Goal: Check status: Check status

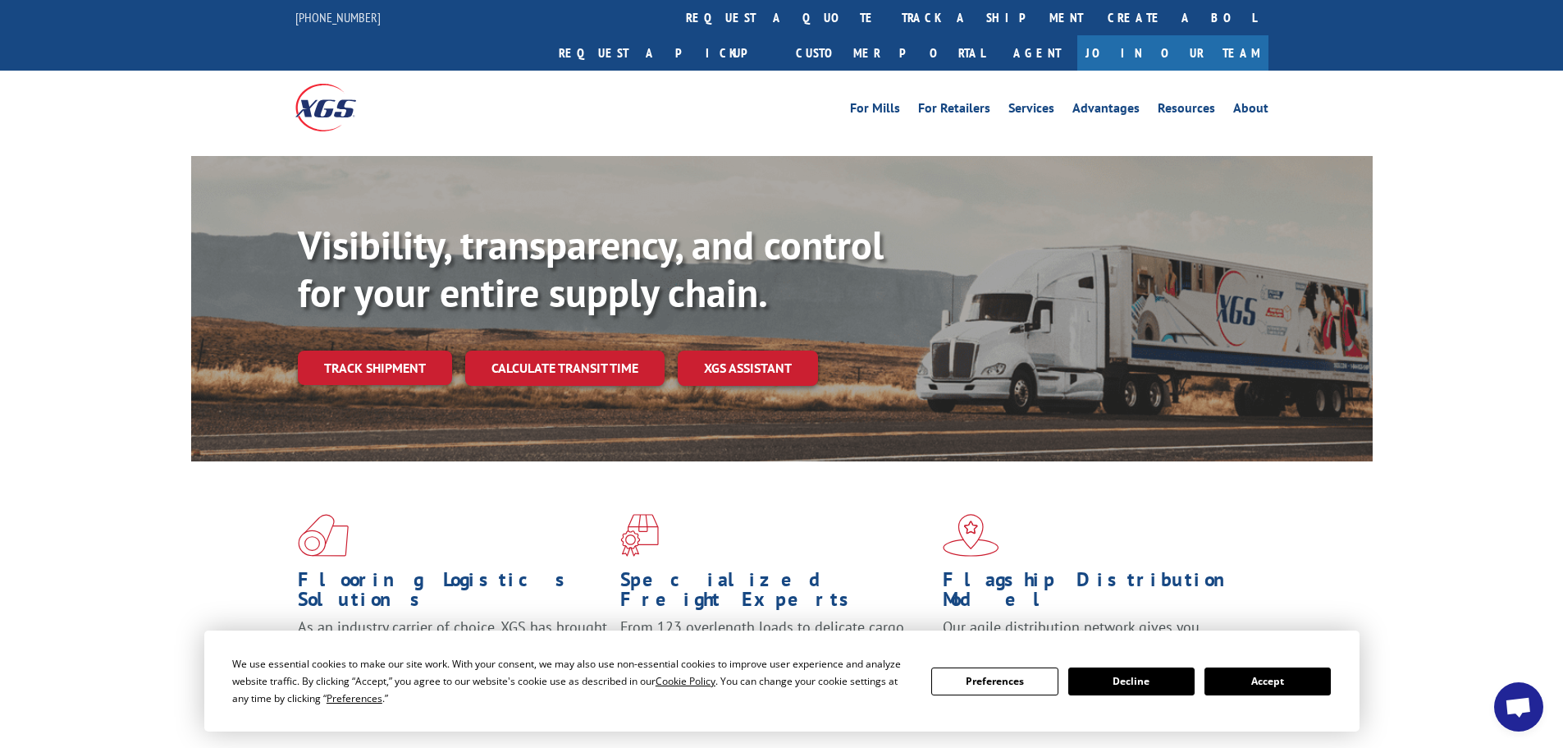
click at [1271, 679] on button "Accept" at bounding box center [1268, 681] width 126 height 28
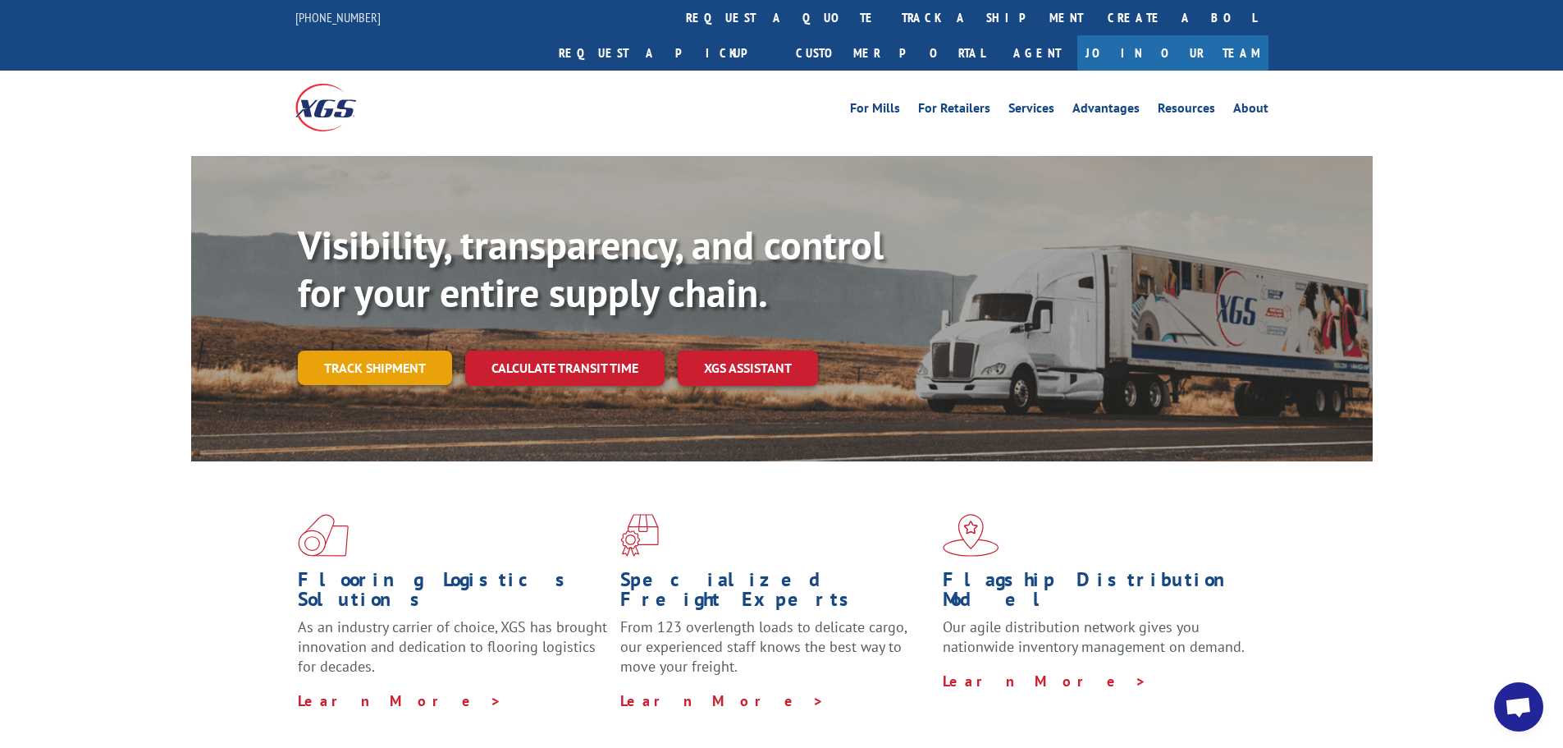
click at [360, 350] on link "Track shipment" at bounding box center [375, 367] width 154 height 34
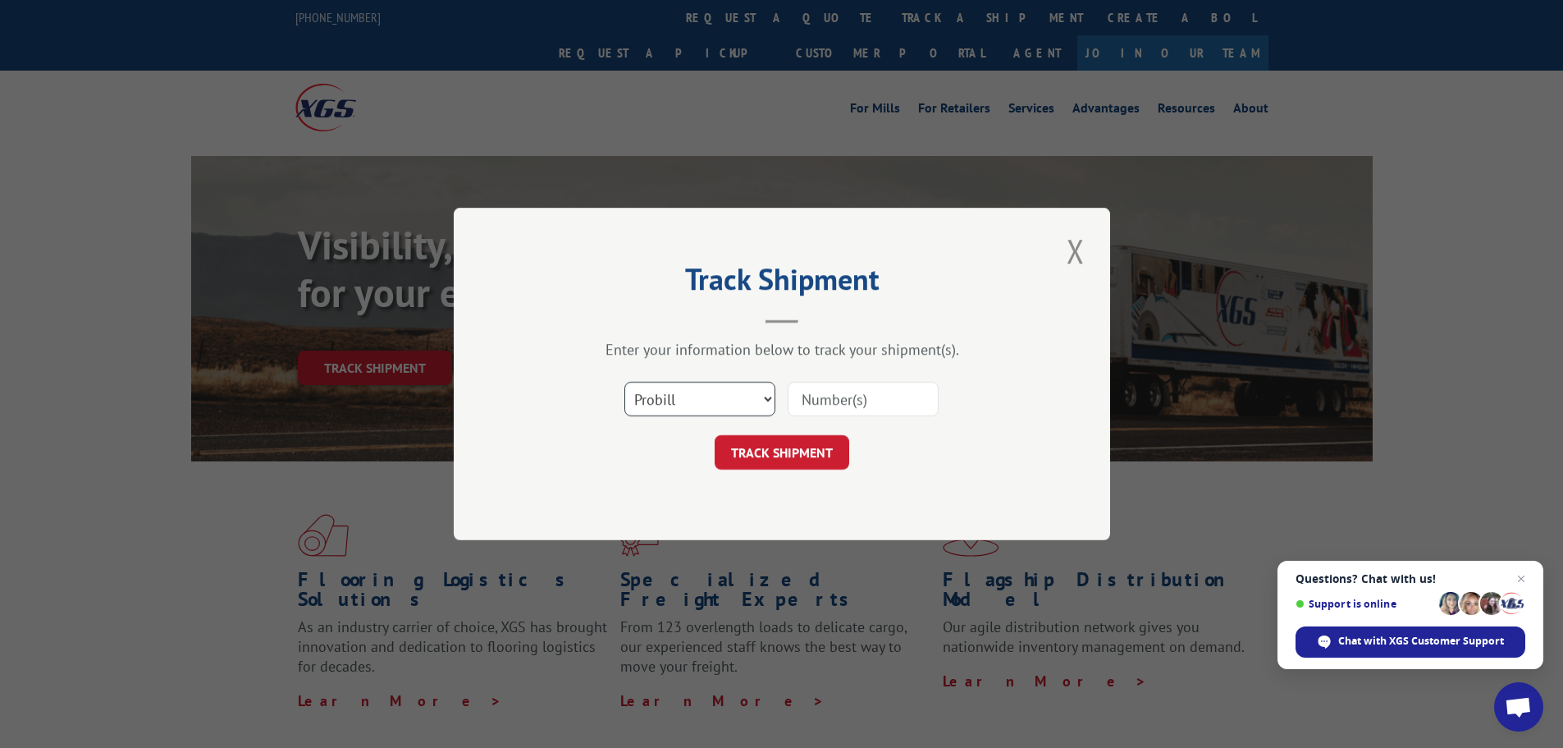
click at [666, 400] on select "Select category... Probill BOL PO" at bounding box center [699, 399] width 151 height 34
select select "bol"
click at [624, 382] on select "Select category... Probill BOL PO" at bounding box center [699, 399] width 151 height 34
click at [830, 405] on input at bounding box center [863, 399] width 151 height 34
paste input "4866044"
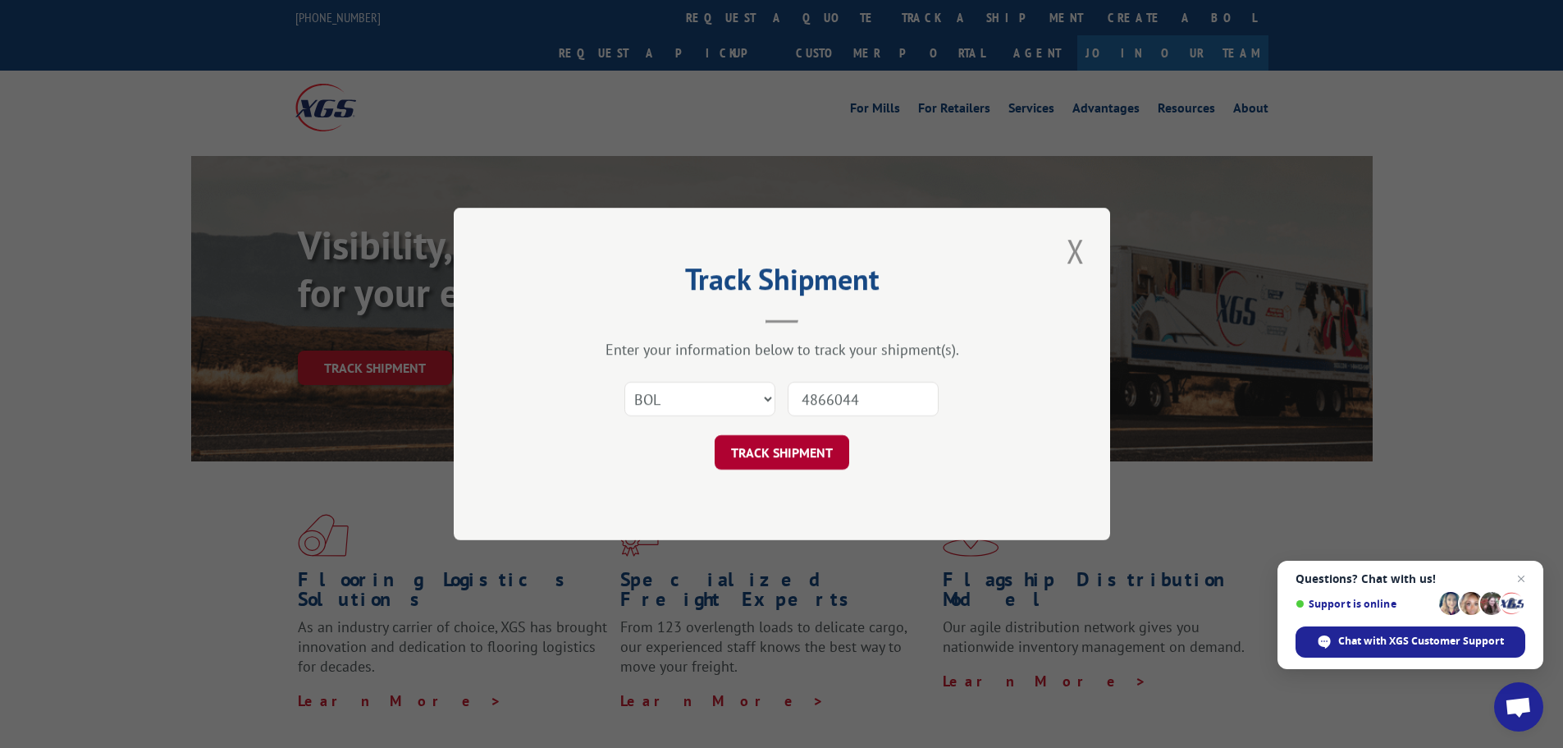
type input "4866044"
click at [795, 454] on button "TRACK SHIPMENT" at bounding box center [782, 452] width 135 height 34
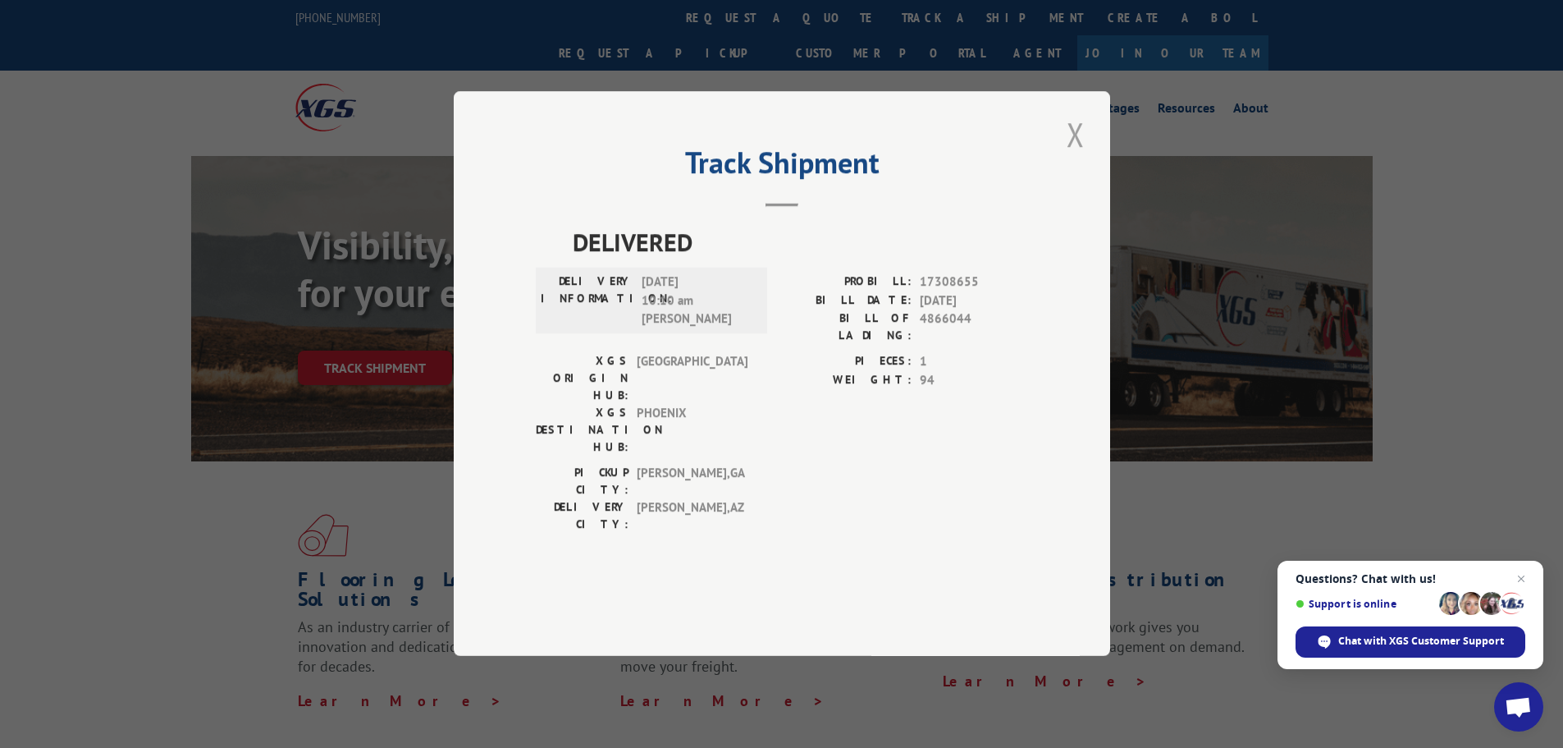
click at [1076, 157] on button "Close modal" at bounding box center [1076, 134] width 28 height 45
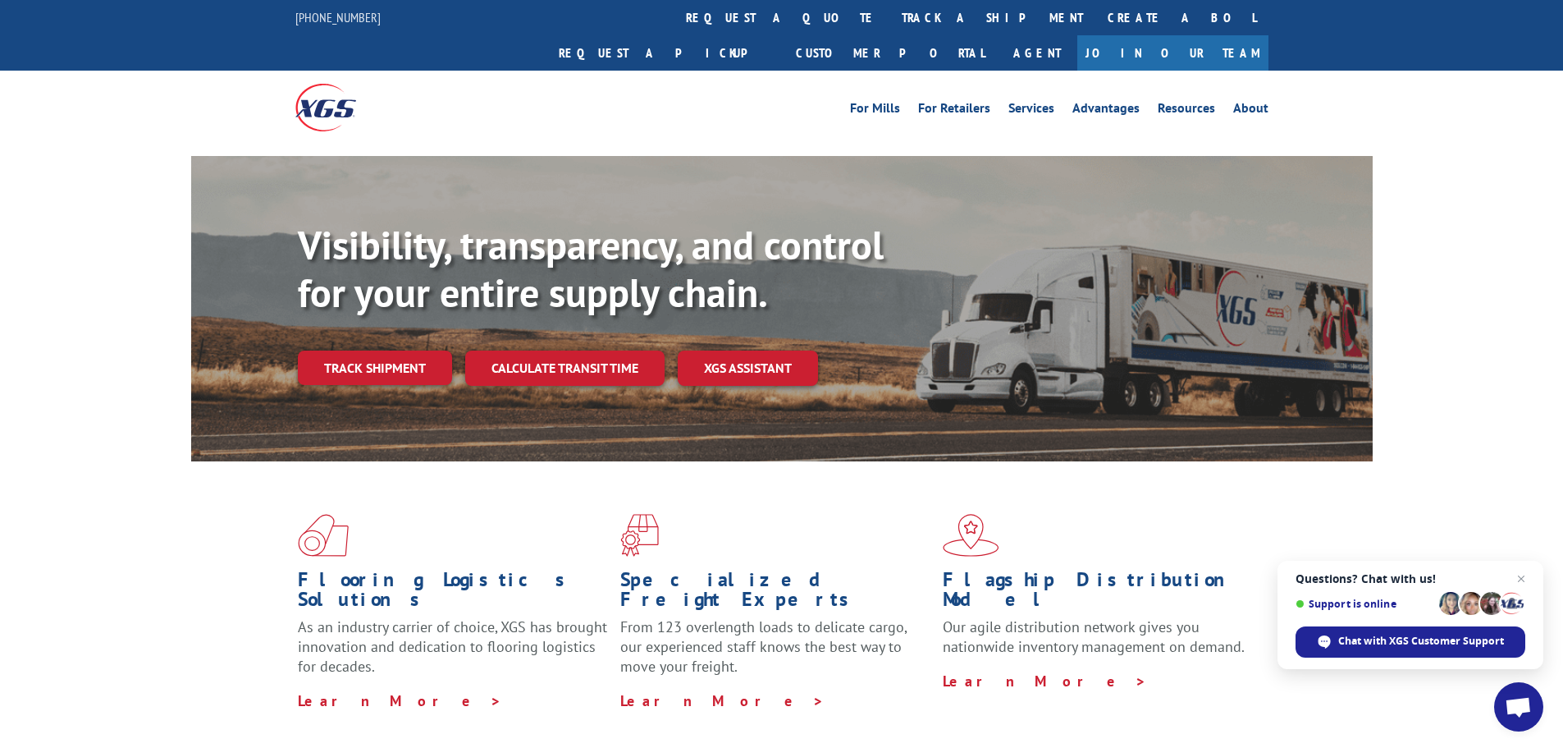
click at [370, 353] on div "Visibility, transparency, and control for your entire supply chain. Track shipm…" at bounding box center [835, 336] width 1075 height 229
click at [373, 350] on link "Track shipment" at bounding box center [375, 367] width 154 height 34
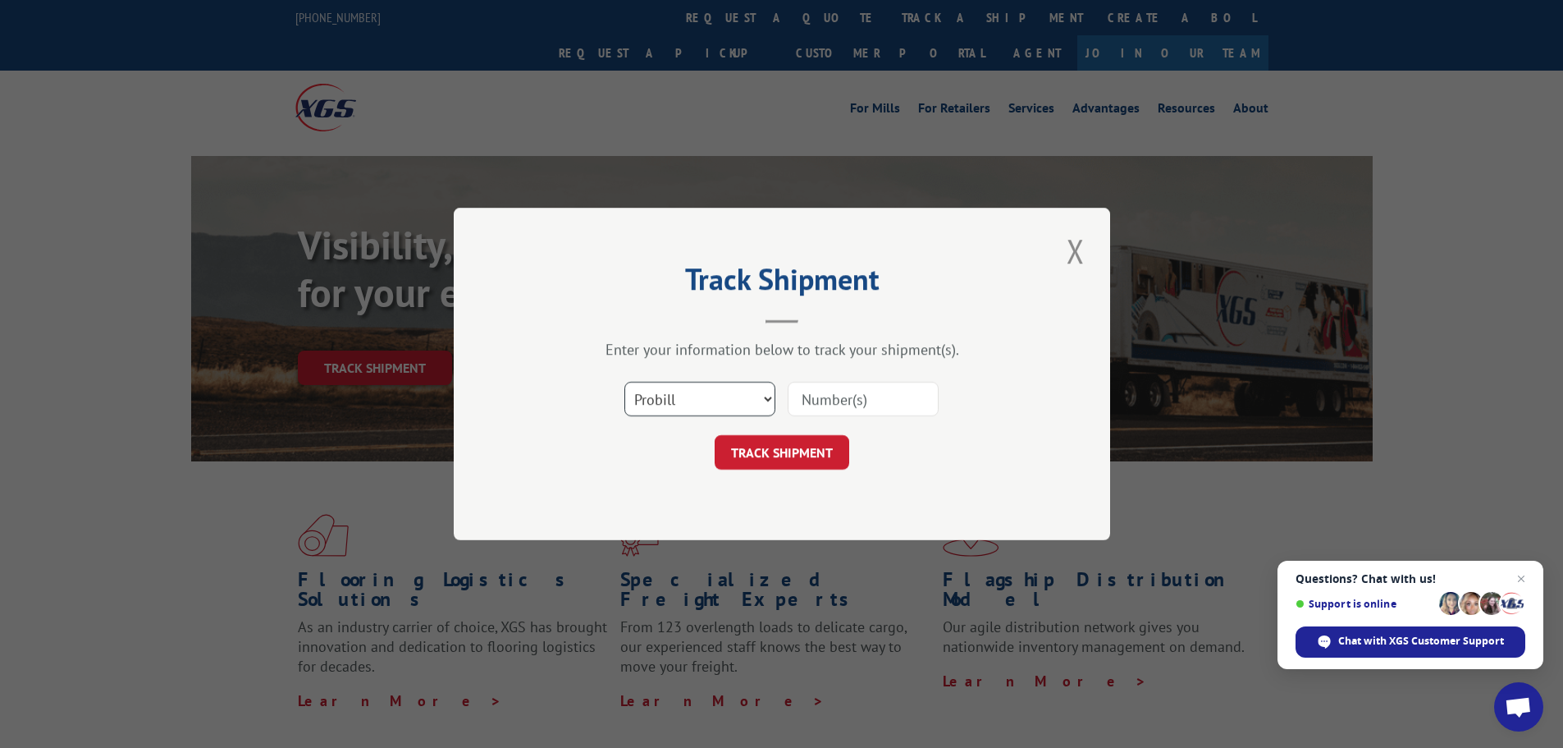
drag, startPoint x: 665, startPoint y: 397, endPoint x: 664, endPoint y: 406, distance: 9.1
click at [665, 397] on select "Select category... Probill BOL PO" at bounding box center [699, 399] width 151 height 34
select select "bol"
click at [624, 382] on select "Select category... Probill BOL PO" at bounding box center [699, 399] width 151 height 34
click at [828, 404] on input at bounding box center [863, 399] width 151 height 34
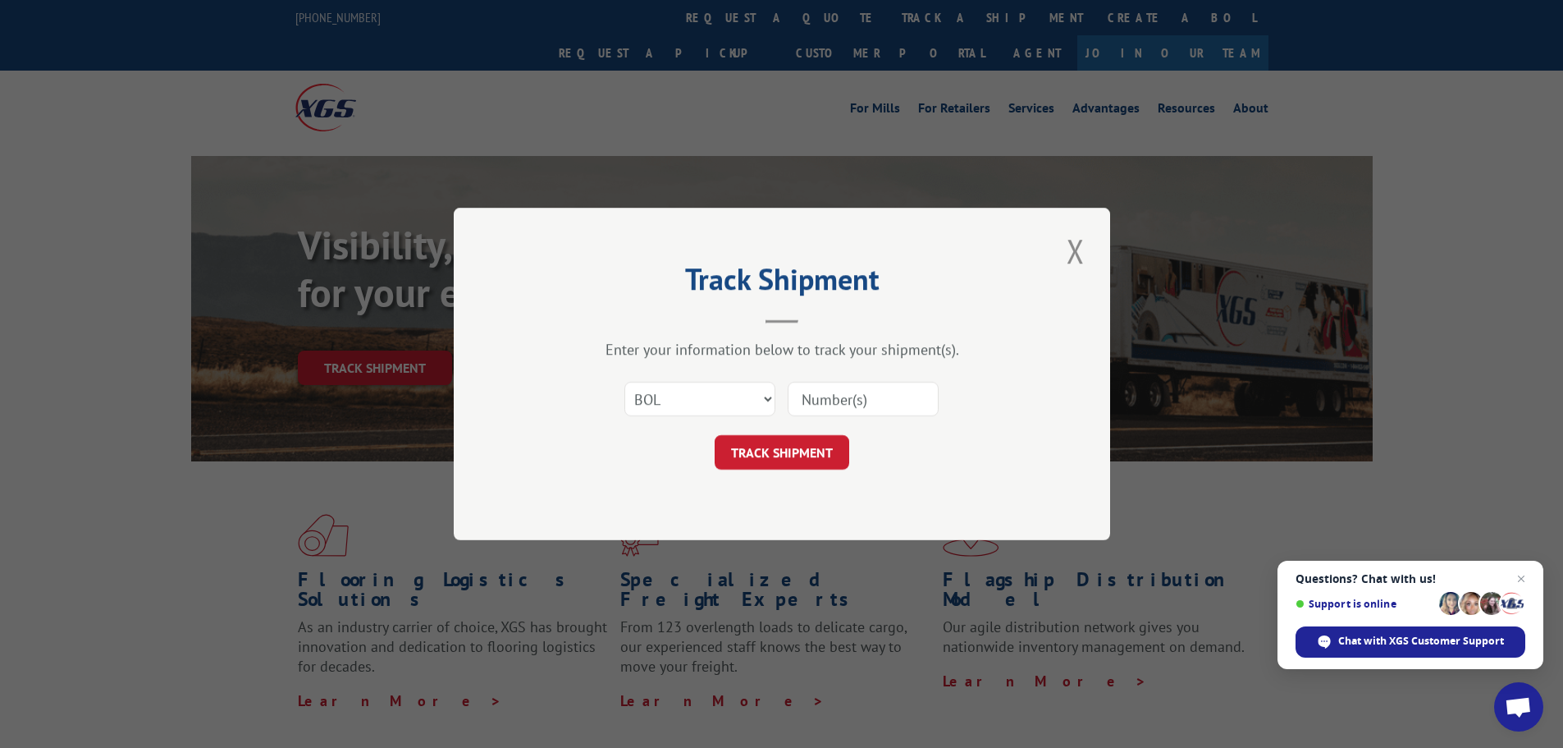
paste input "4865037"
type input "4865037"
click at [815, 446] on button "TRACK SHIPMENT" at bounding box center [782, 452] width 135 height 34
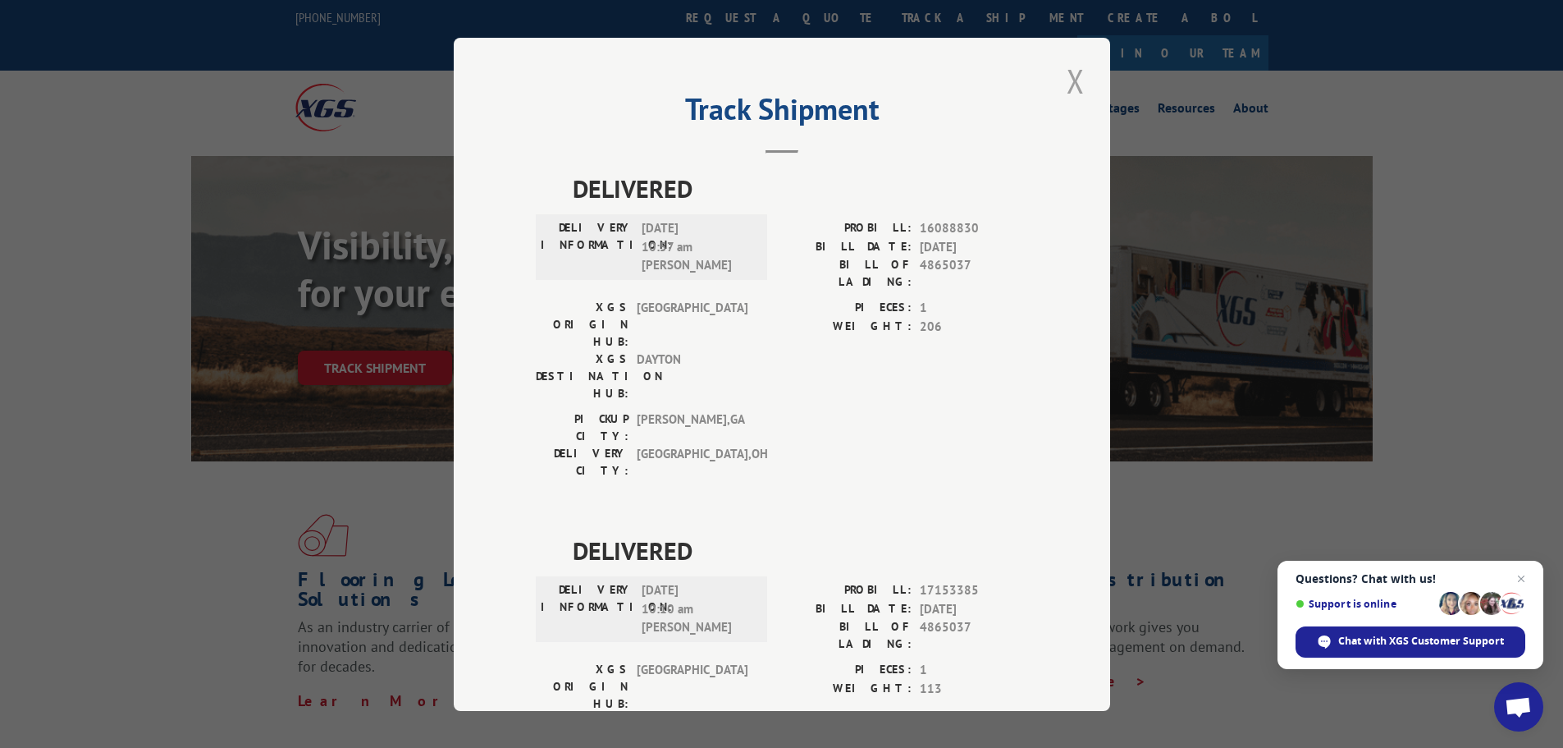
click at [1065, 75] on button "Close modal" at bounding box center [1076, 80] width 28 height 45
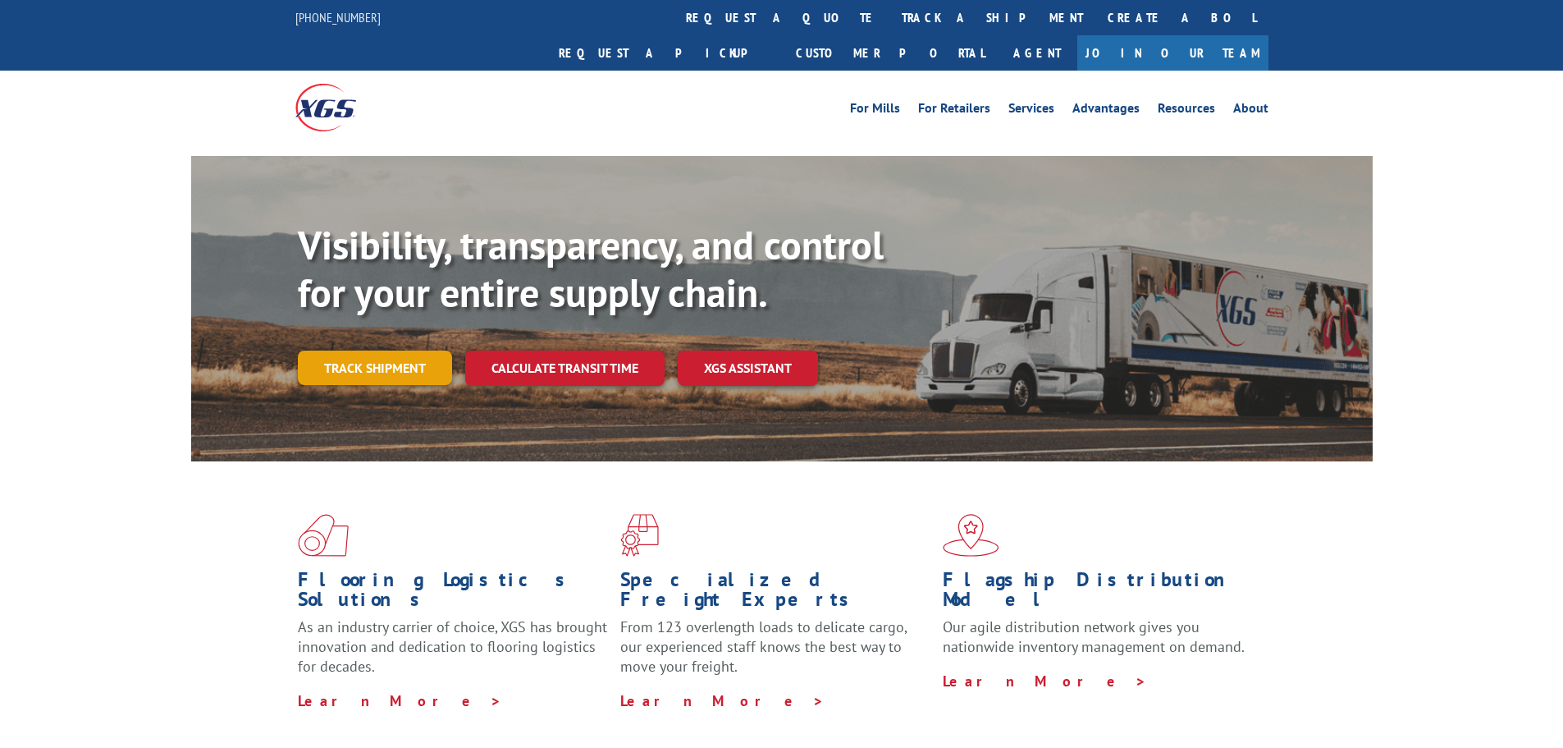
click at [379, 350] on link "Track shipment" at bounding box center [375, 367] width 154 height 34
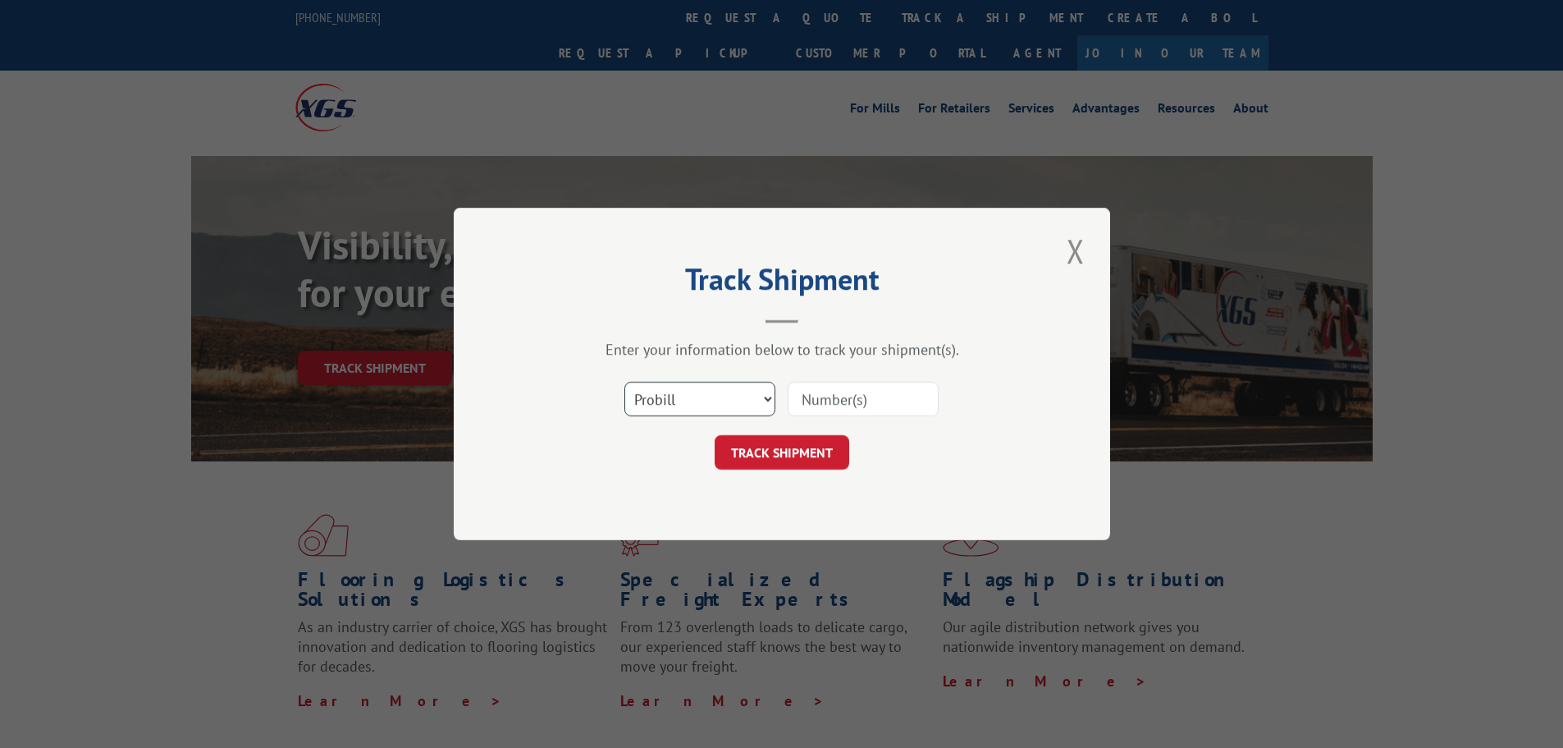
drag, startPoint x: 671, startPoint y: 403, endPoint x: 666, endPoint y: 411, distance: 9.6
click at [671, 403] on select "Select category... Probill BOL PO" at bounding box center [699, 399] width 151 height 34
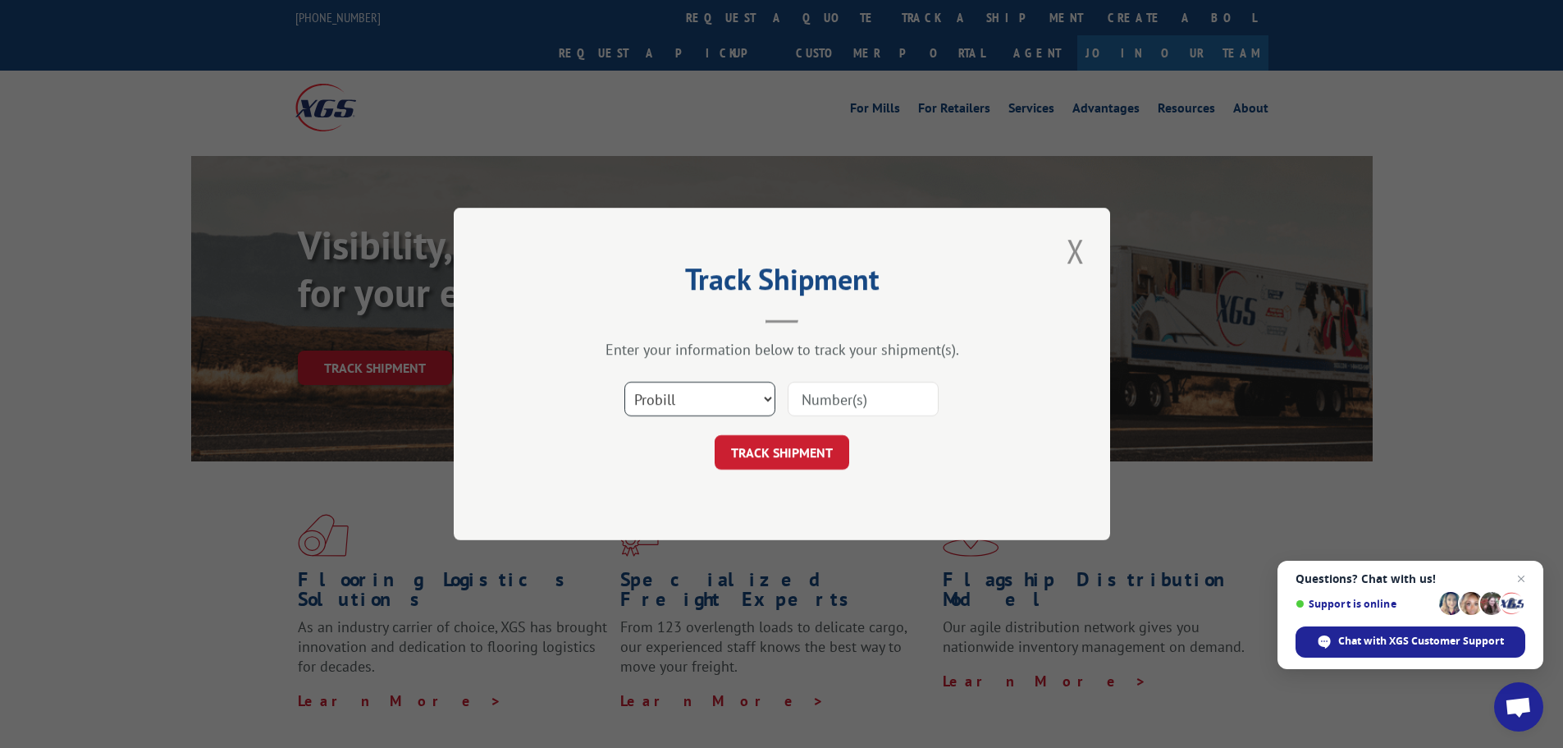
select select "bol"
click at [624, 382] on select "Select category... Probill BOL PO" at bounding box center [699, 399] width 151 height 34
click at [828, 397] on input at bounding box center [863, 399] width 151 height 34
paste input "4915487"
type input "4915487"
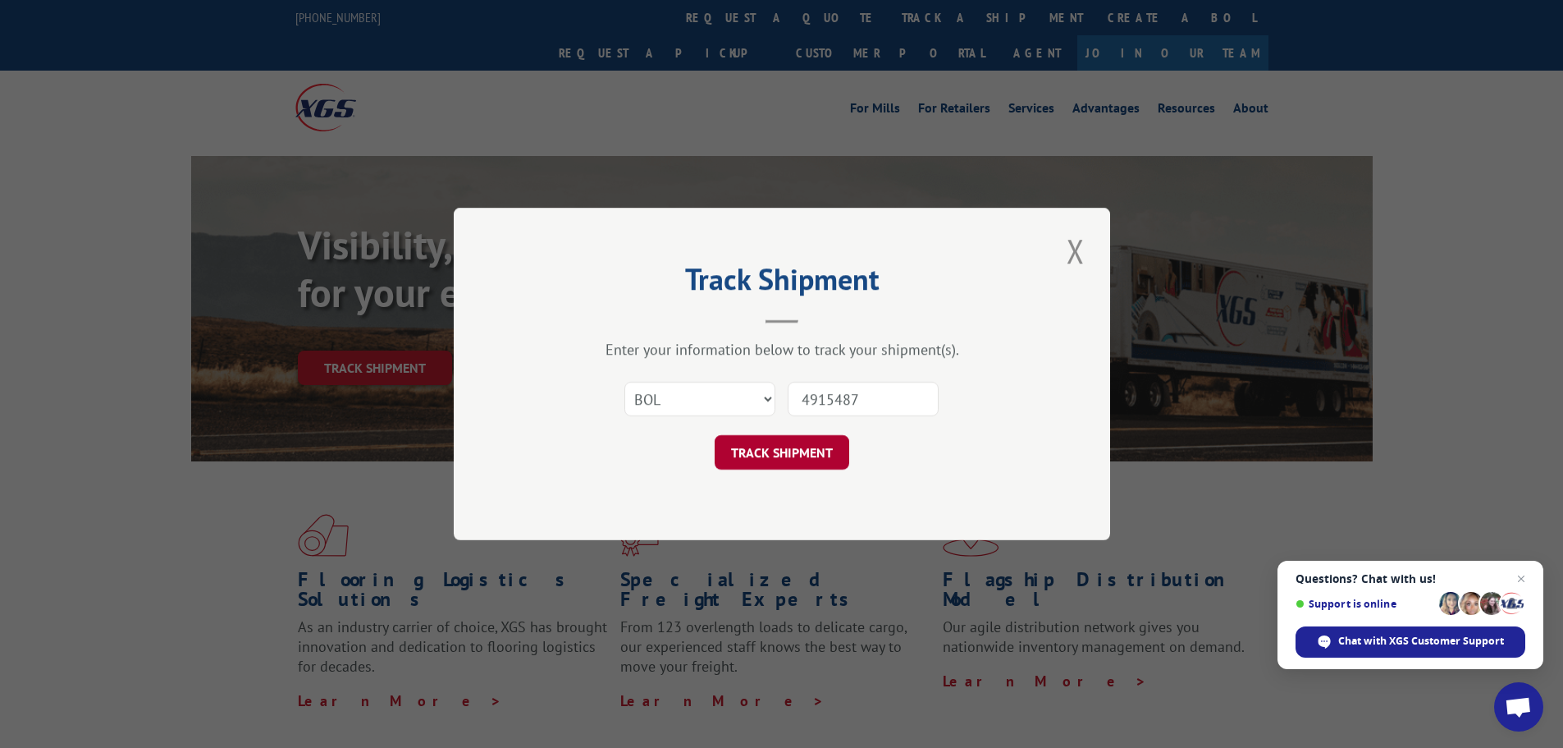
click at [799, 455] on button "TRACK SHIPMENT" at bounding box center [782, 452] width 135 height 34
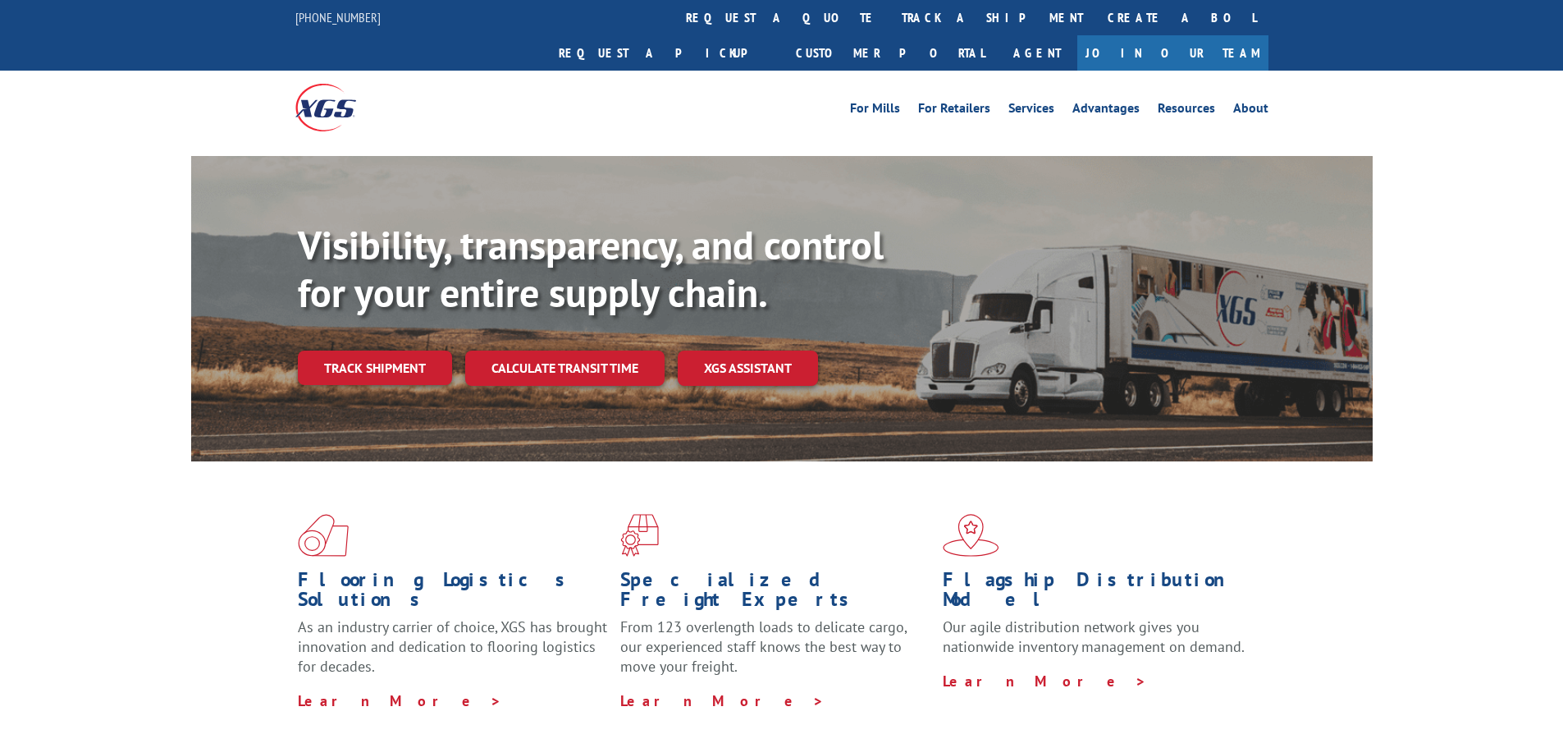
click at [402, 306] on div "Visibility, transparency, and control for your entire supply chain. Track shipm…" at bounding box center [835, 336] width 1075 height 229
click at [382, 350] on link "Track shipment" at bounding box center [375, 367] width 154 height 34
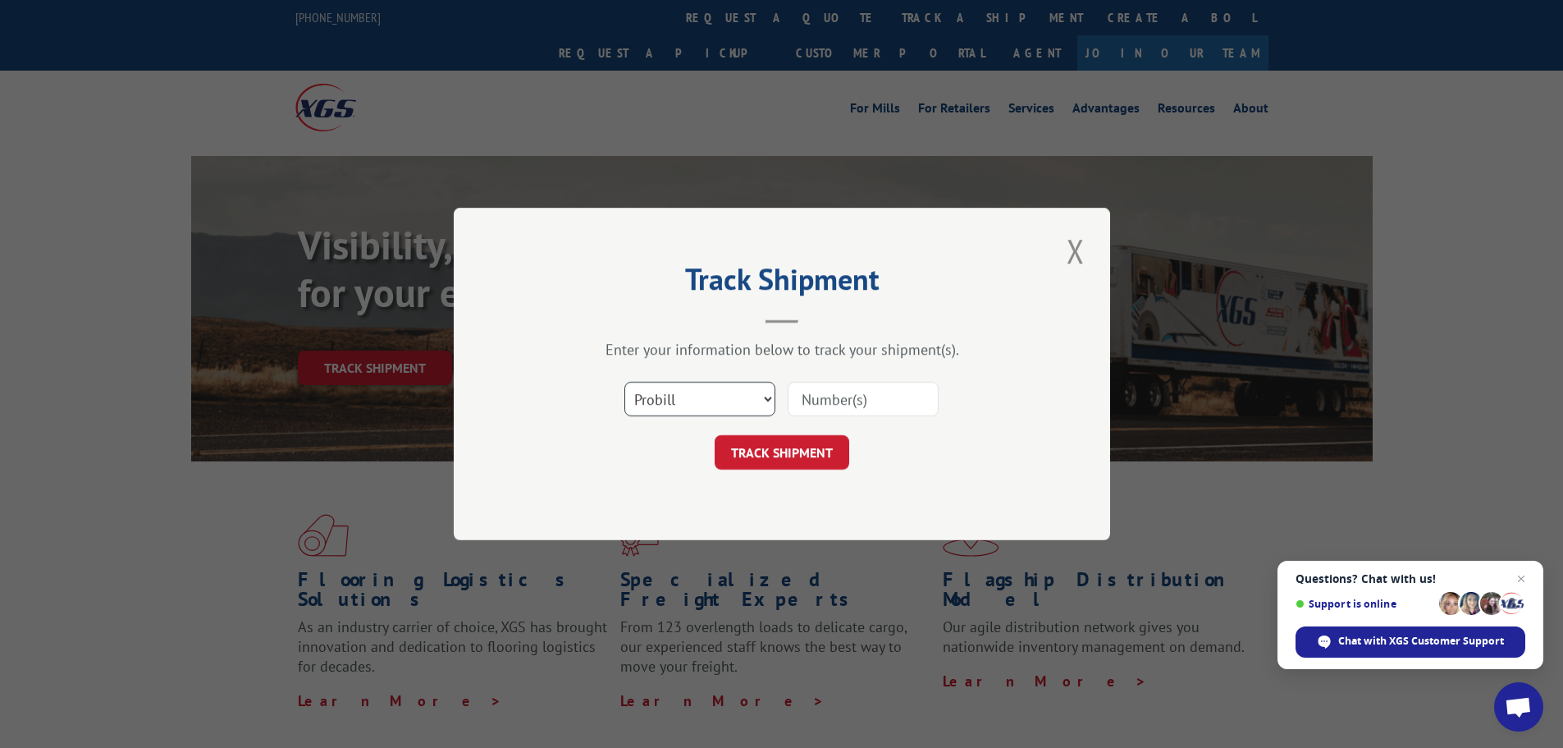
click at [660, 393] on select "Select category... Probill BOL PO" at bounding box center [699, 399] width 151 height 34
select select "po"
click at [624, 382] on select "Select category... Probill BOL PO" at bounding box center [699, 399] width 151 height 34
click at [820, 404] on input at bounding box center [863, 399] width 151 height 34
paste input "17095078"
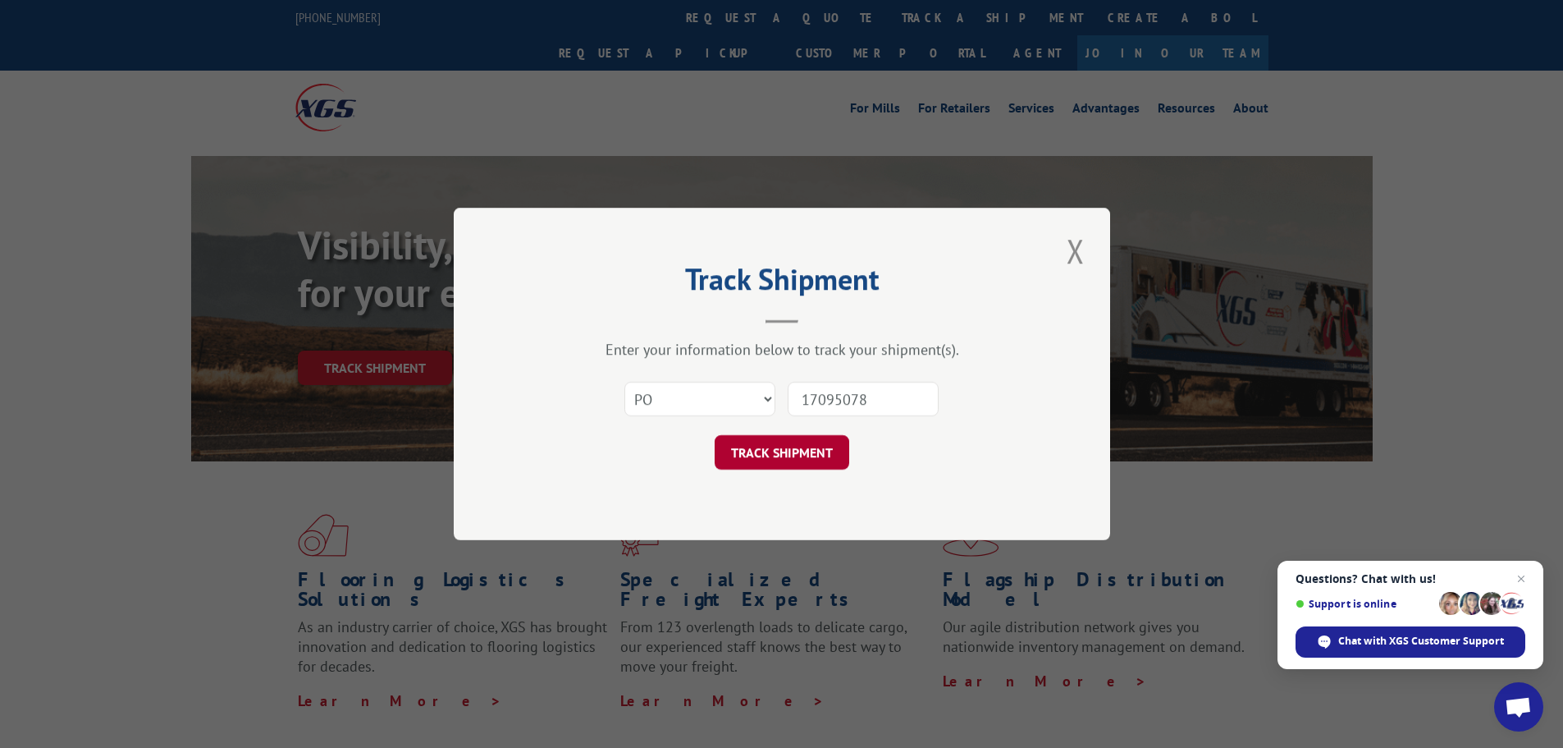
type input "17095078"
click at [826, 435] on button "TRACK SHIPMENT" at bounding box center [782, 452] width 135 height 34
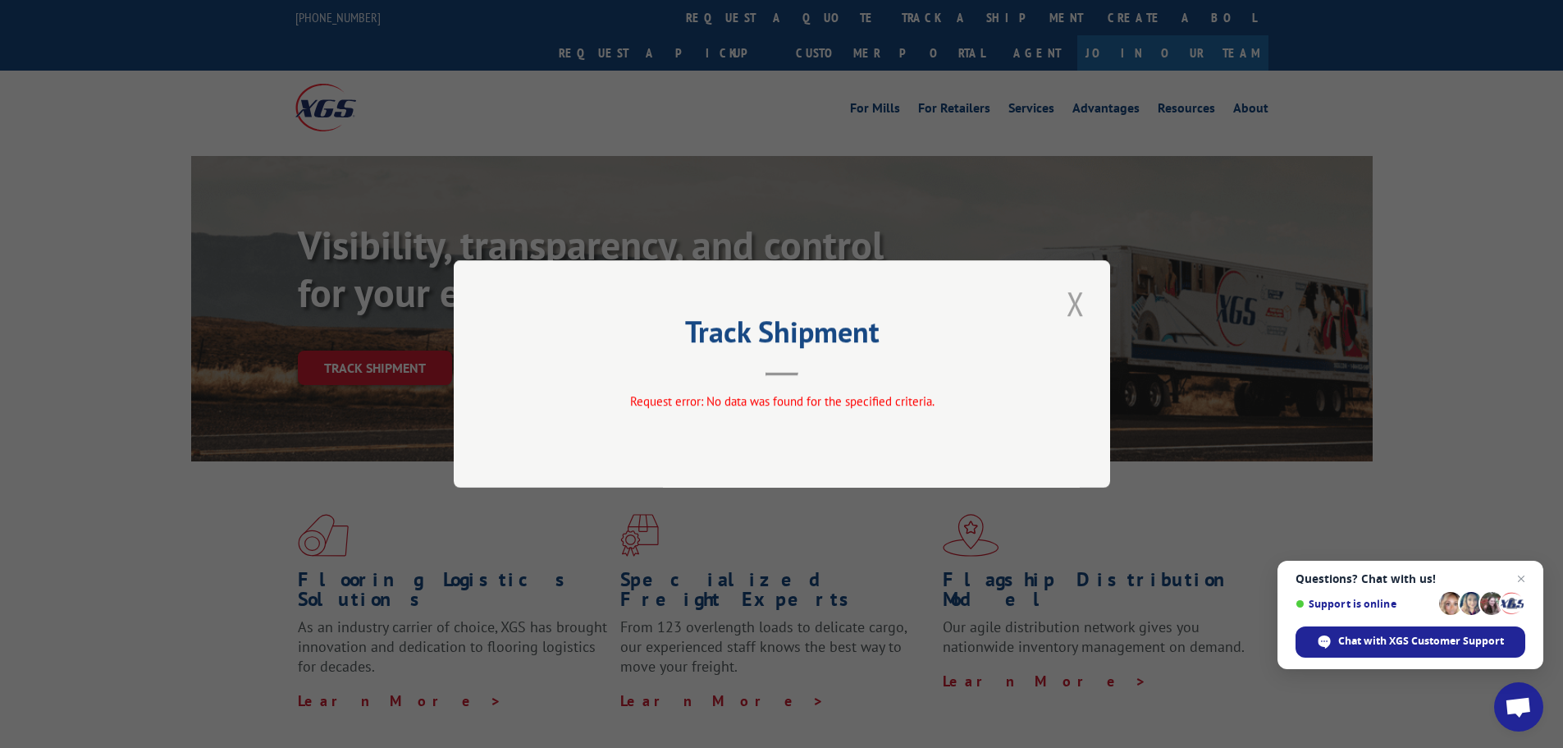
click at [1073, 290] on button "Close modal" at bounding box center [1076, 303] width 28 height 45
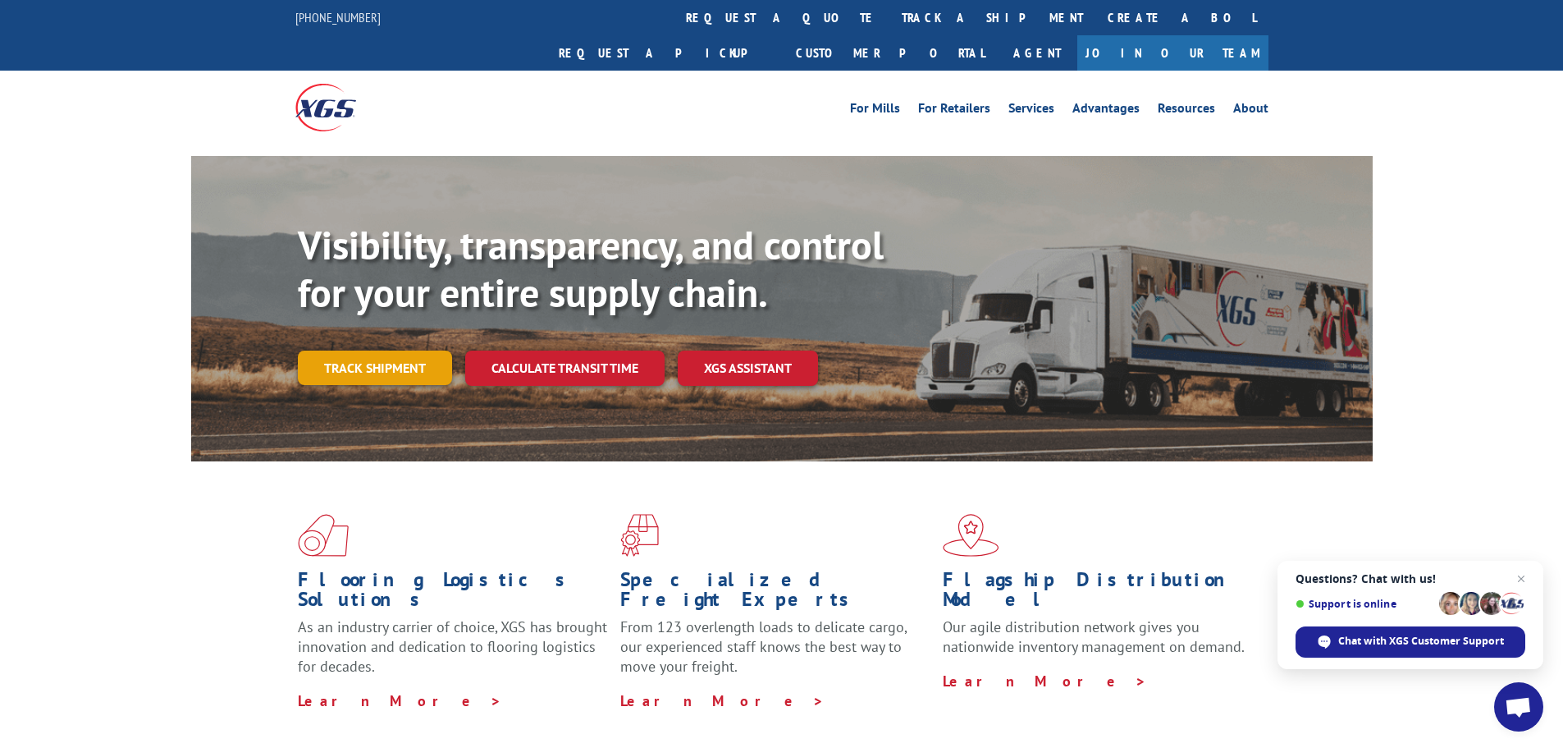
click at [363, 350] on link "Track shipment" at bounding box center [375, 367] width 154 height 34
